Goal: Contribute content: Contribute content

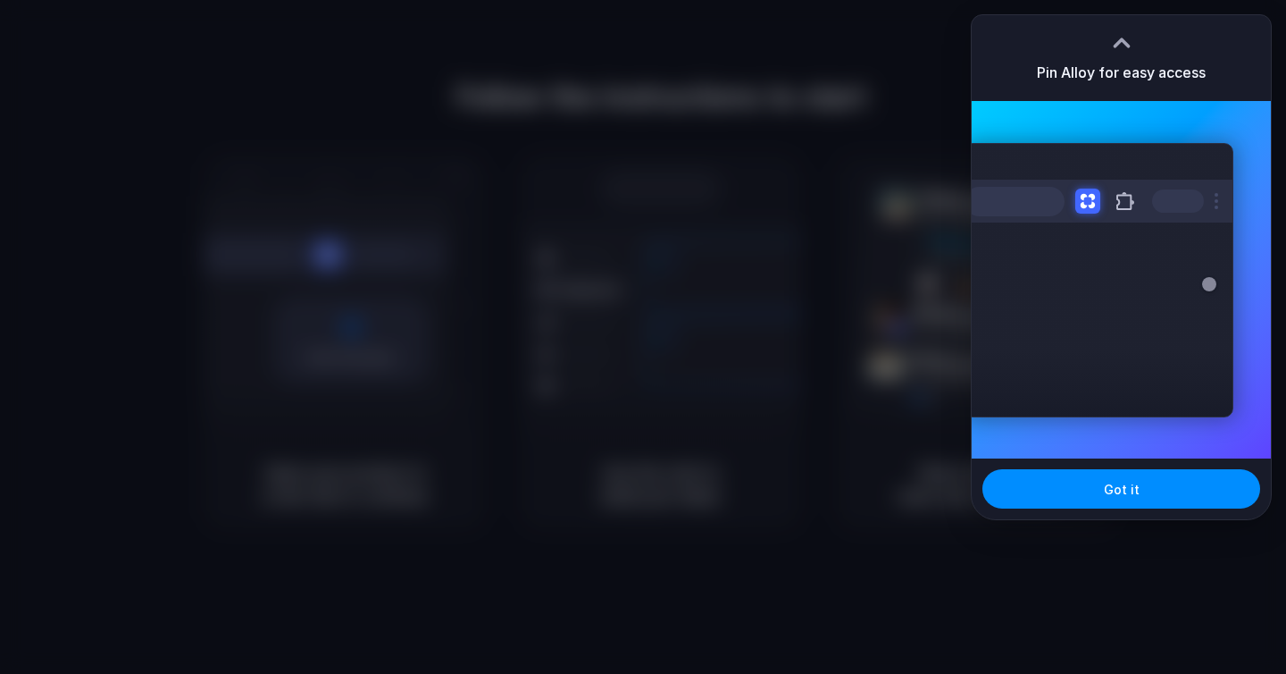
click at [1124, 46] on div at bounding box center [1122, 42] width 27 height 27
click at [1144, 497] on button "Got it" at bounding box center [1122, 488] width 278 height 39
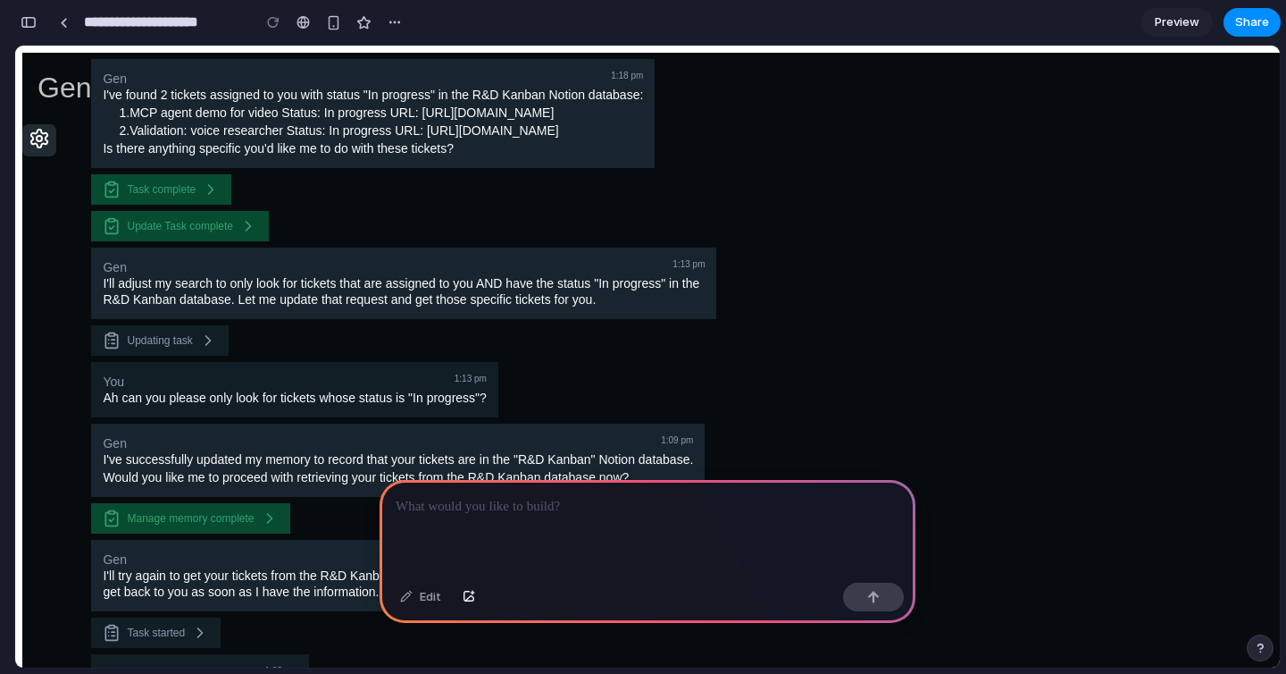
click at [50, 128] on icon at bounding box center [39, 138] width 21 height 21
click at [656, 538] on div at bounding box center [648, 528] width 536 height 96
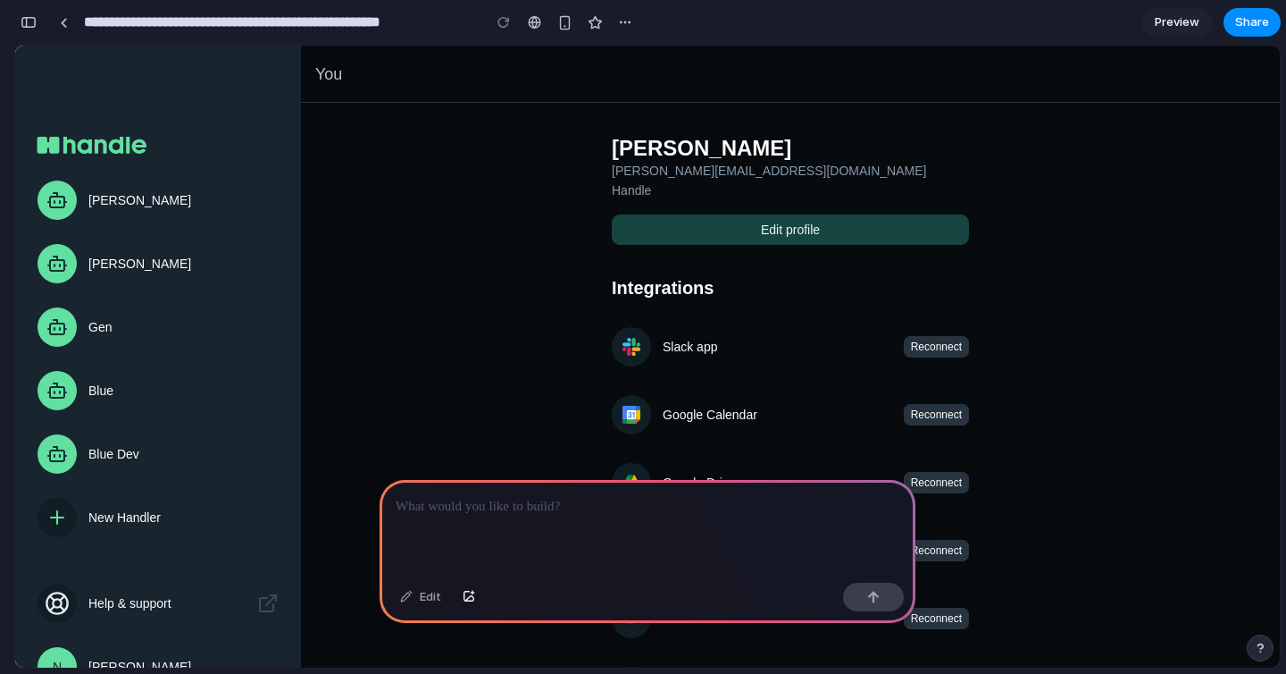
click at [701, 516] on p at bounding box center [648, 506] width 504 height 21
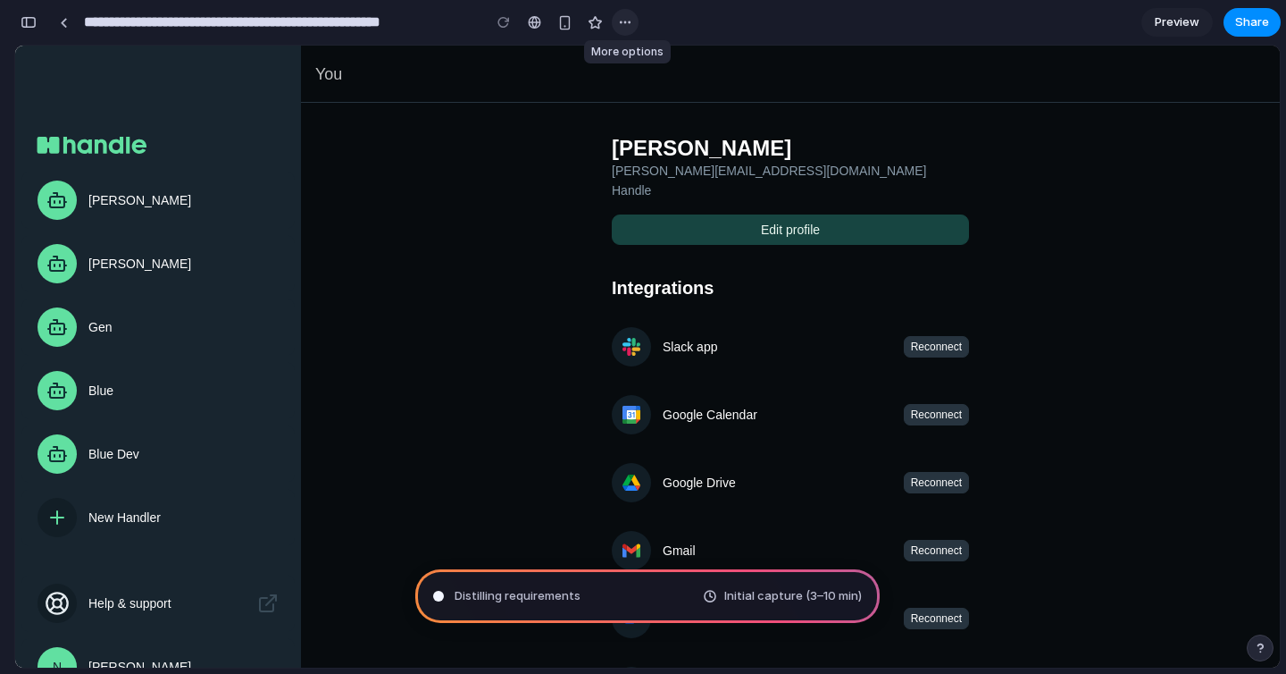
click at [624, 27] on div "button" at bounding box center [625, 22] width 14 height 14
click at [626, 21] on div "Duplicate Delete" at bounding box center [643, 337] width 1286 height 674
click at [532, 27] on div at bounding box center [534, 22] width 13 height 14
click at [28, 18] on div "button" at bounding box center [29, 22] width 16 height 13
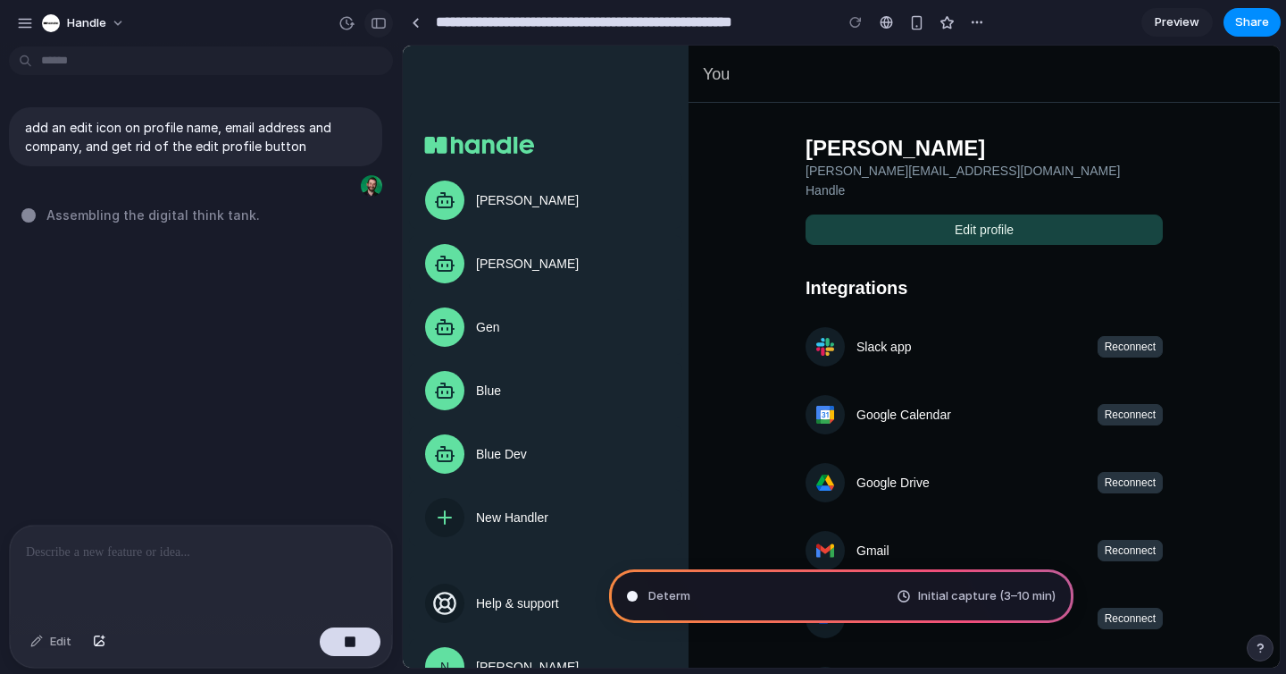
click at [378, 27] on div "button" at bounding box center [379, 23] width 16 height 13
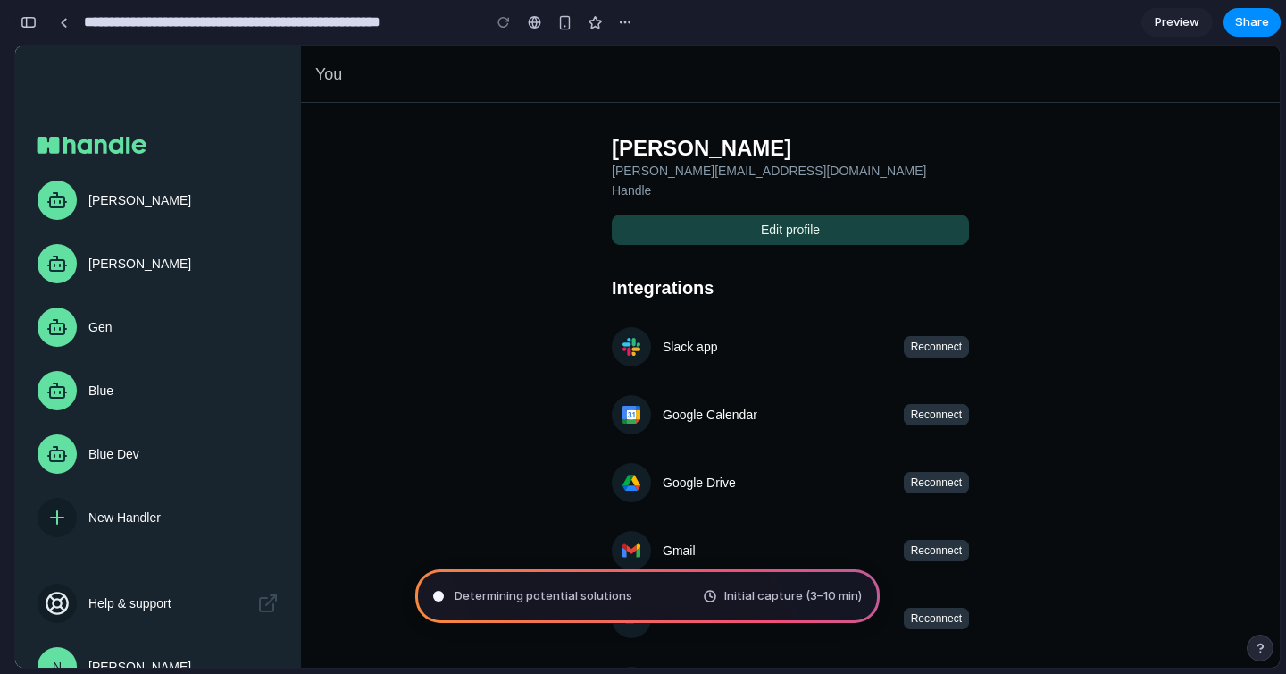
click at [22, 17] on div "button" at bounding box center [29, 22] width 16 height 13
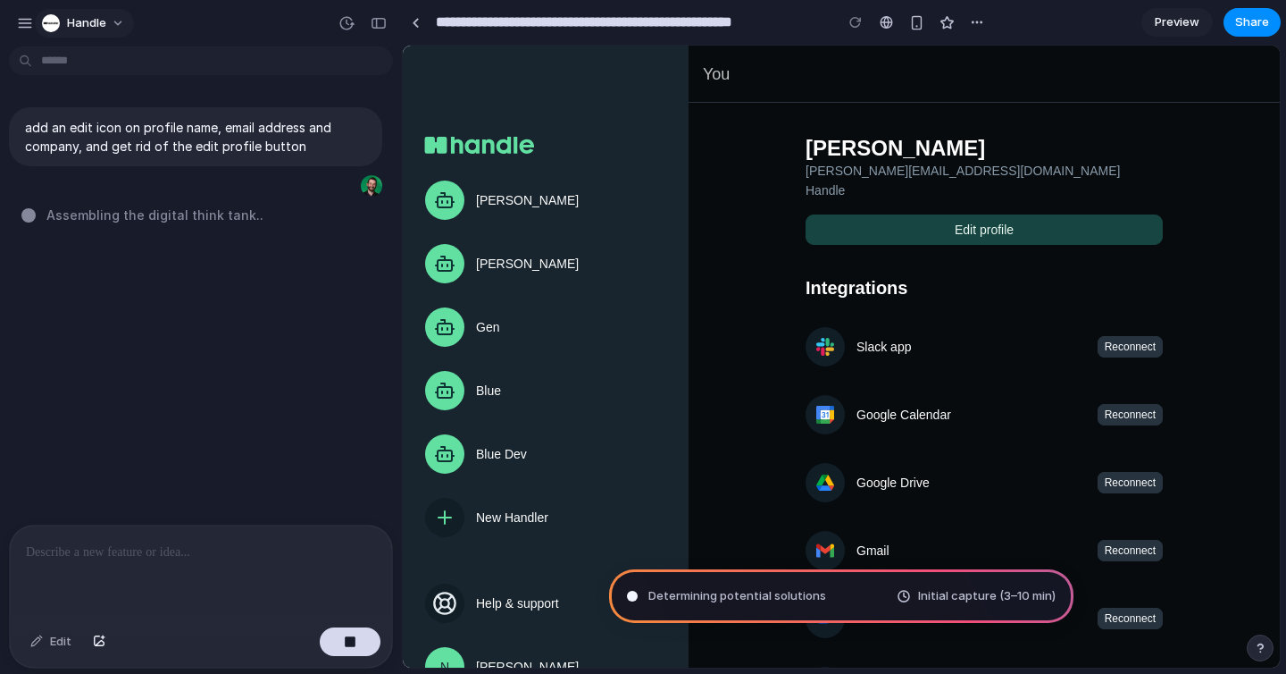
click at [113, 22] on button "Handle" at bounding box center [84, 23] width 99 height 29
click at [88, 20] on div "Settings Invite members Change theme Sign out" at bounding box center [643, 337] width 1286 height 674
click at [412, 29] on link at bounding box center [415, 22] width 27 height 27
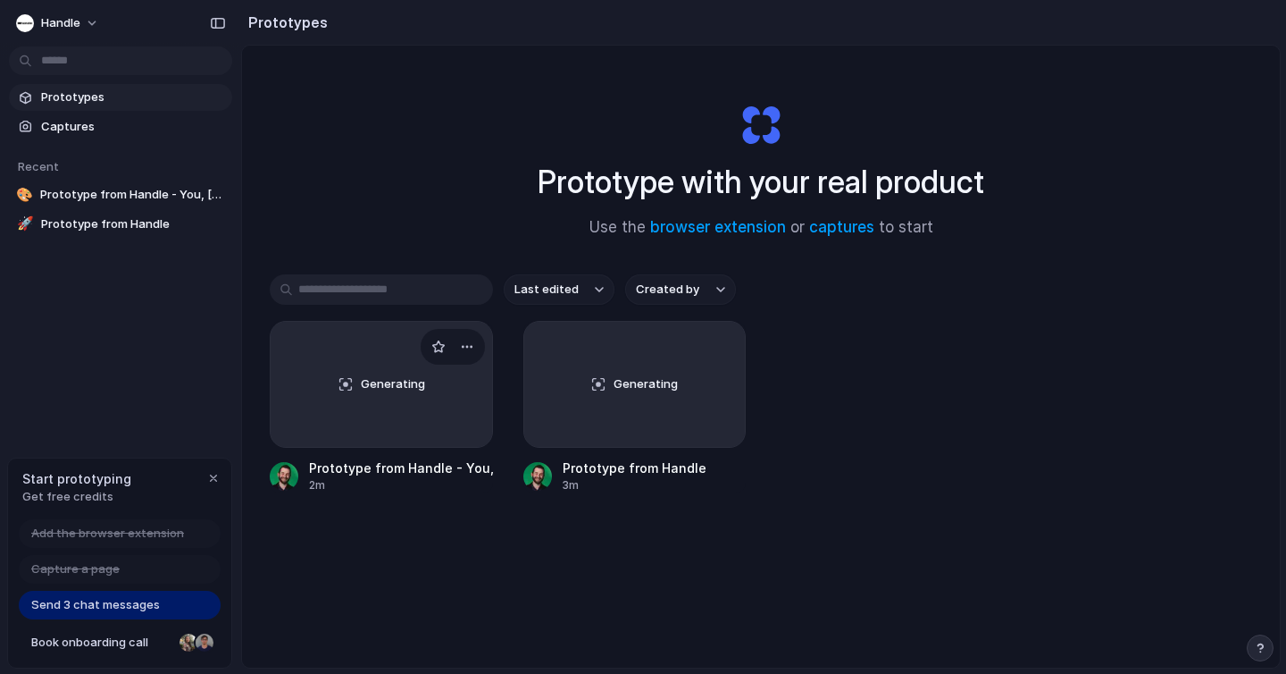
click at [412, 428] on div "Generating" at bounding box center [382, 384] width 222 height 125
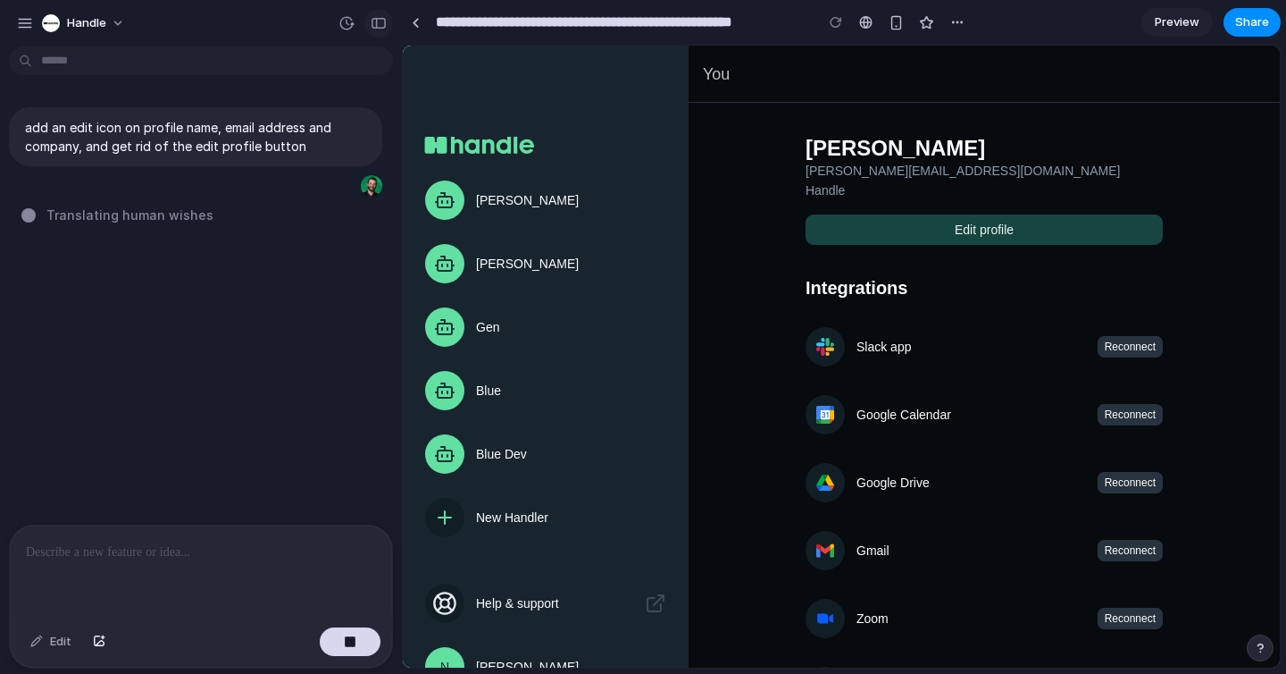
click at [378, 12] on button "button" at bounding box center [378, 23] width 29 height 29
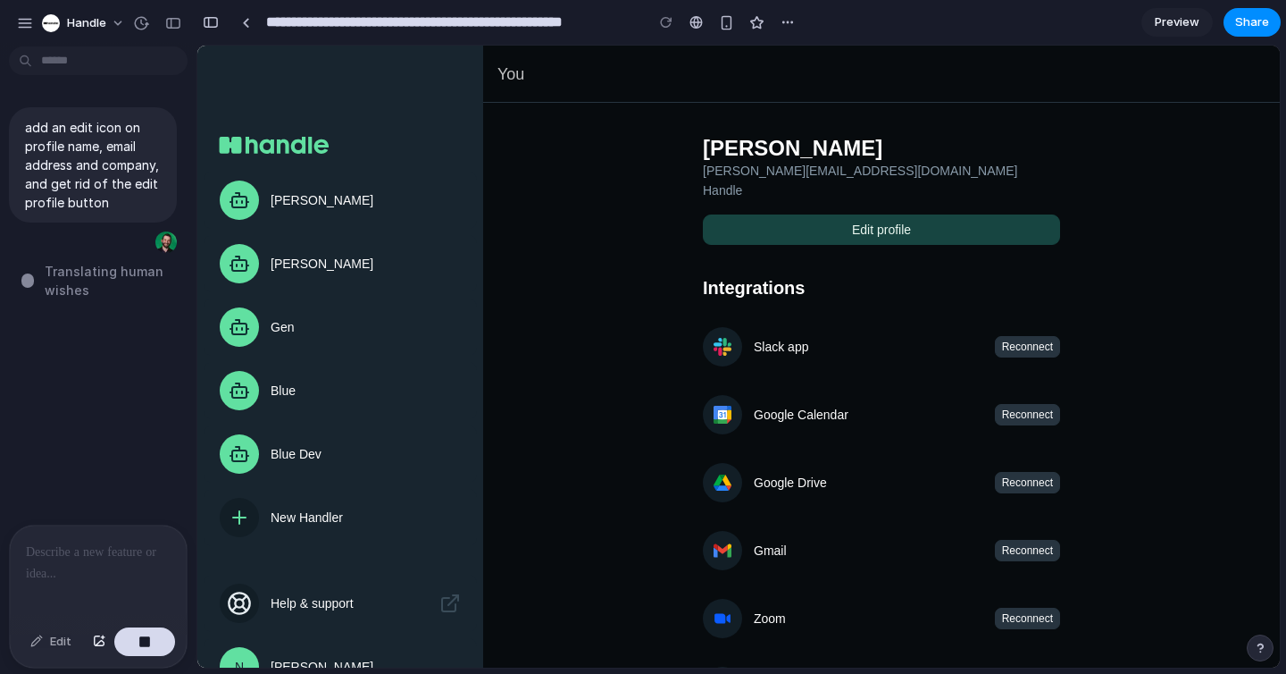
click at [15, 29] on div at bounding box center [8, 337] width 16 height 674
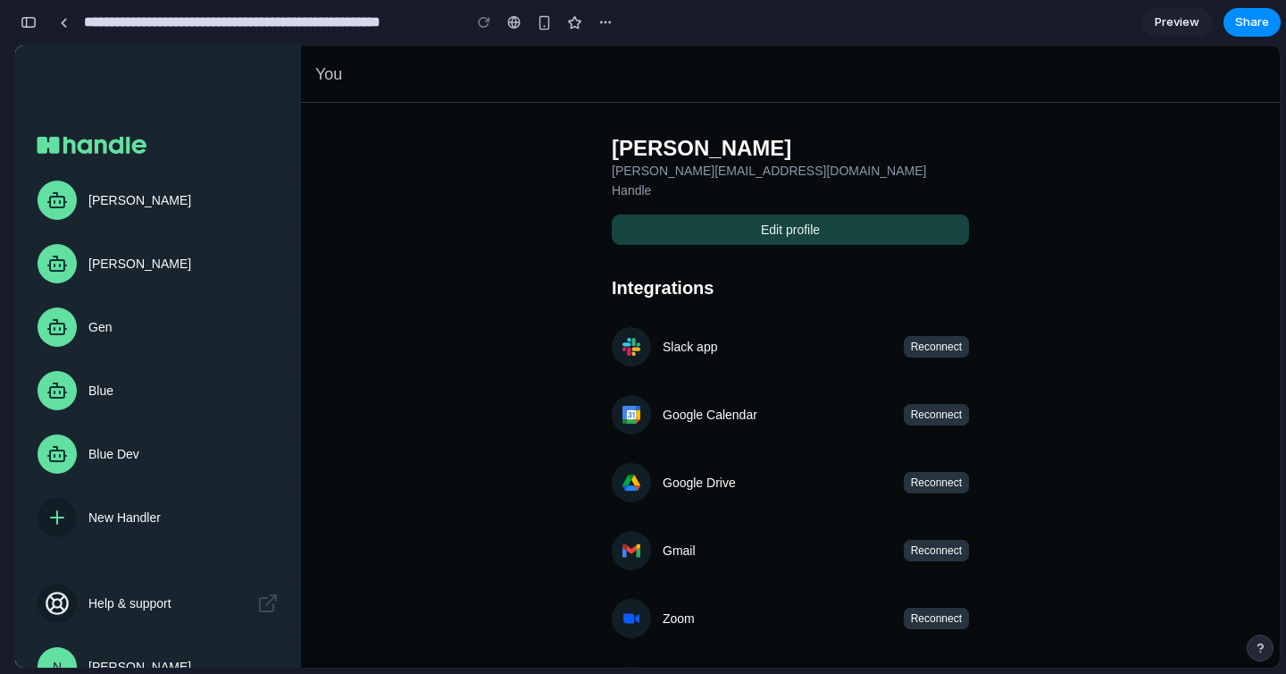
click at [29, 28] on div "button" at bounding box center [29, 22] width 16 height 13
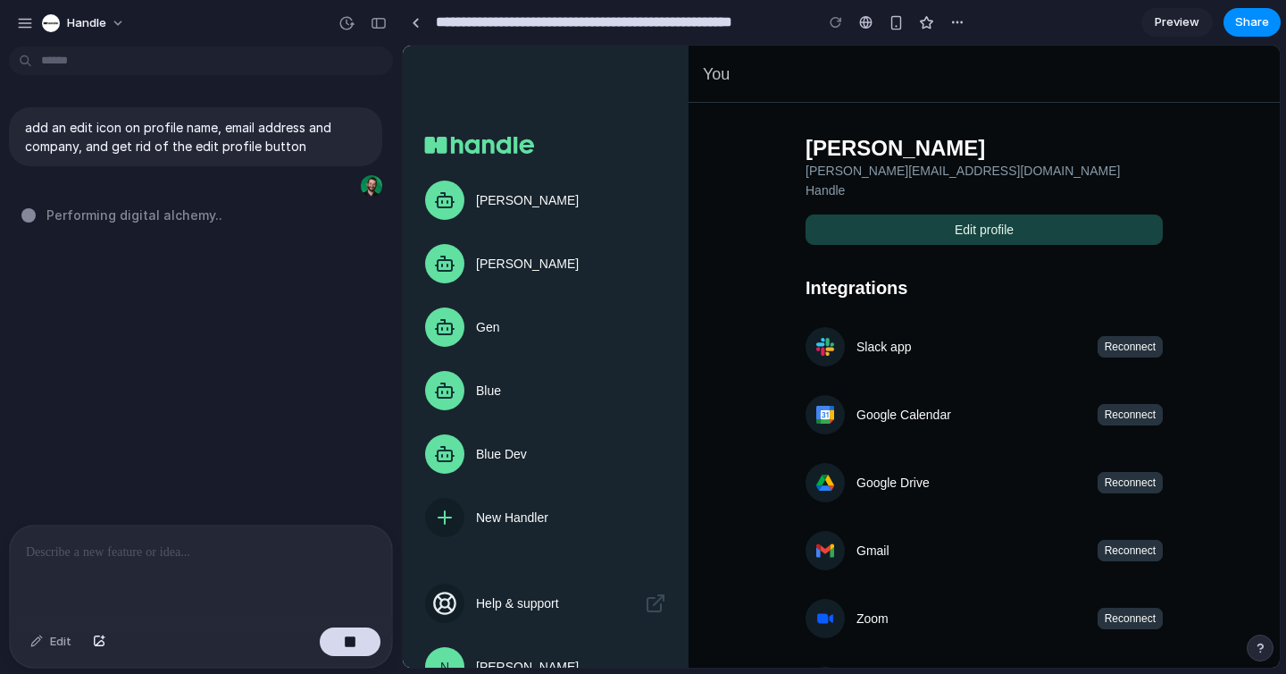
click at [199, 238] on div "add an edit icon on profile name, email address and company, and get rid of the…" at bounding box center [195, 289] width 391 height 471
click at [96, 18] on span "Handle" at bounding box center [86, 23] width 39 height 18
